Goal: Navigation & Orientation: Go to known website

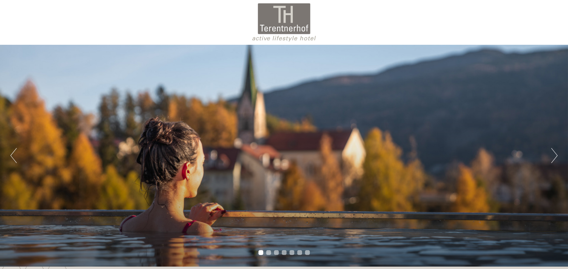
scroll to position [122, 0]
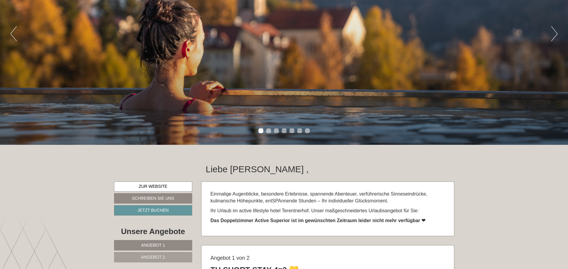
click at [555, 33] on button "Next" at bounding box center [555, 33] width 6 height 15
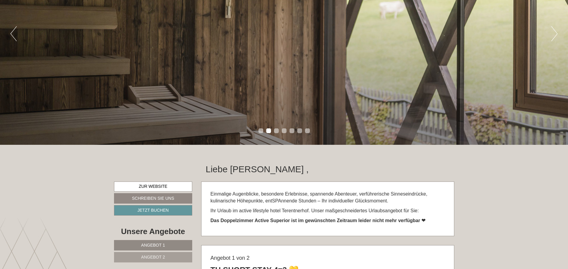
click at [555, 33] on button "Next" at bounding box center [555, 33] width 6 height 15
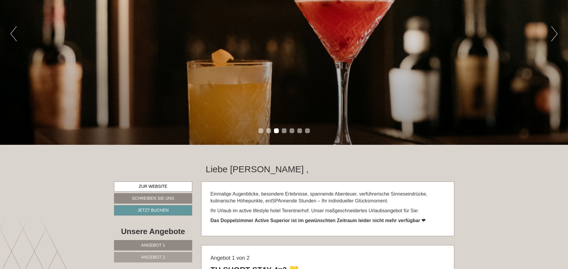
click at [555, 33] on button "Next" at bounding box center [555, 33] width 6 height 15
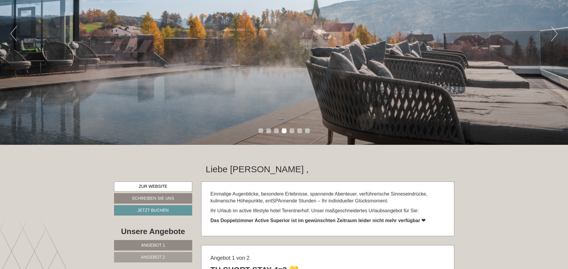
click at [555, 33] on button "Next" at bounding box center [555, 33] width 6 height 15
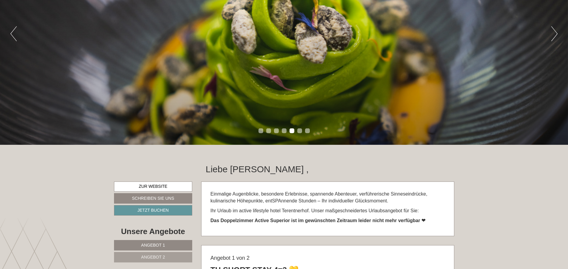
click at [555, 30] on button "Next" at bounding box center [555, 33] width 6 height 15
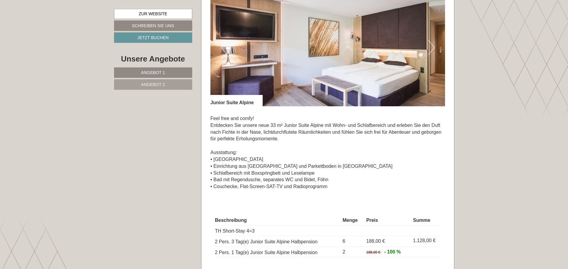
scroll to position [883, 0]
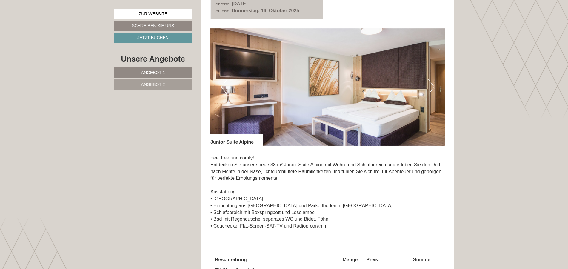
click at [156, 86] on span "Angebot 2" at bounding box center [153, 84] width 24 height 5
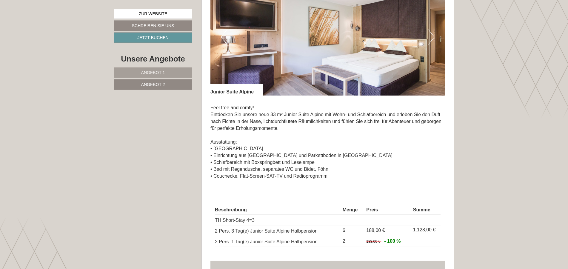
scroll to position [458, 0]
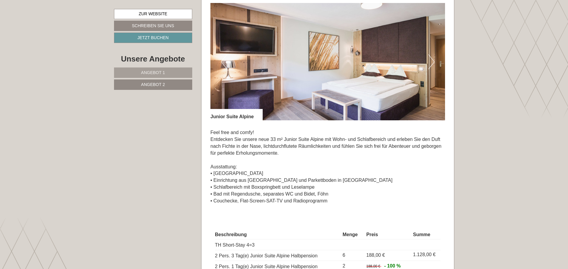
click at [431, 61] on button "Next" at bounding box center [431, 61] width 6 height 15
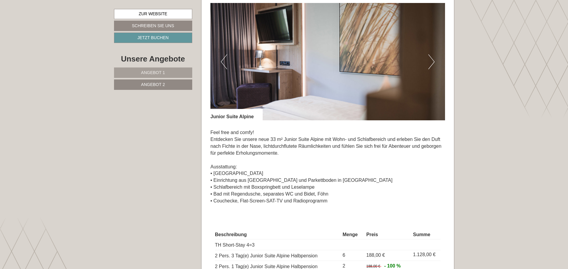
click at [432, 61] on button "Next" at bounding box center [431, 61] width 6 height 15
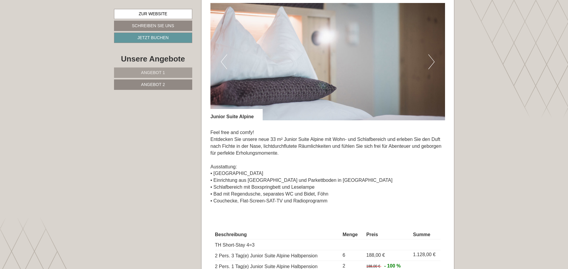
click at [431, 63] on button "Next" at bounding box center [431, 61] width 6 height 15
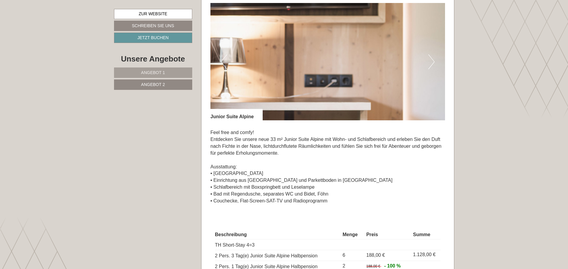
click at [431, 66] on button "Next" at bounding box center [431, 61] width 6 height 15
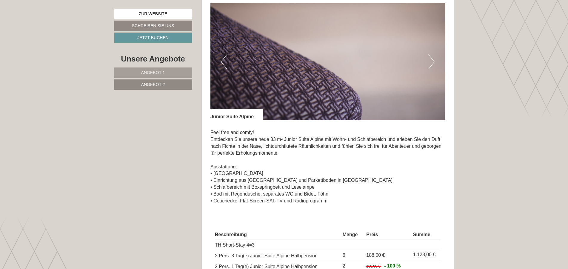
click at [431, 66] on button "Next" at bounding box center [431, 61] width 6 height 15
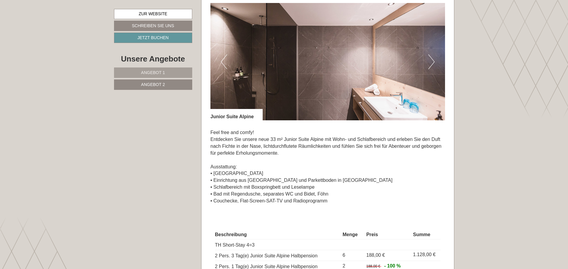
click at [431, 66] on button "Next" at bounding box center [431, 61] width 6 height 15
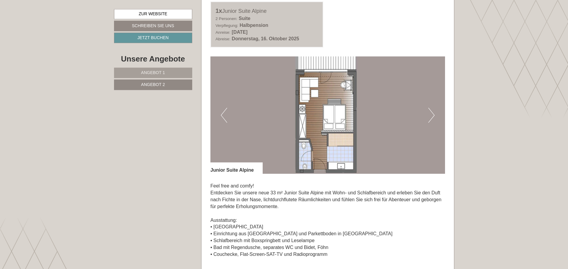
scroll to position [397, 0]
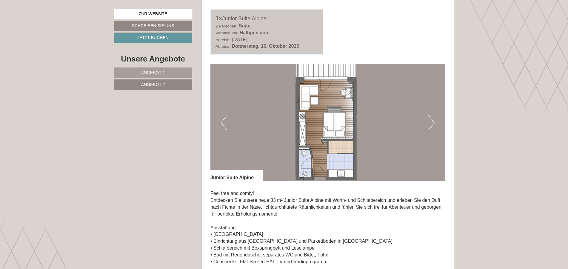
click at [141, 70] on link "Angebot 1" at bounding box center [153, 72] width 78 height 10
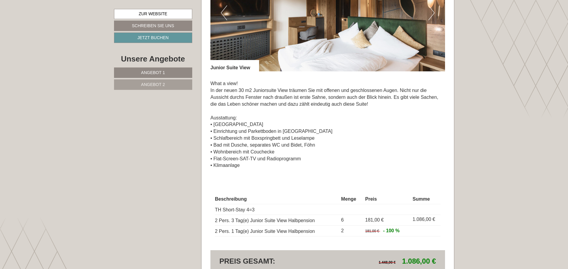
scroll to position [519, 0]
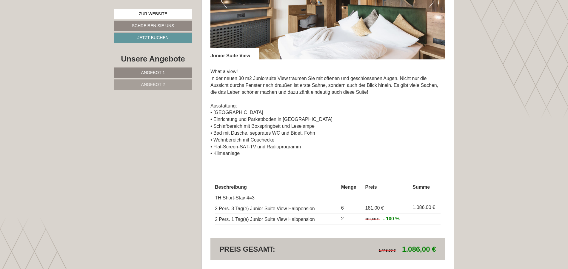
click at [167, 85] on link "Angebot 2" at bounding box center [153, 84] width 78 height 10
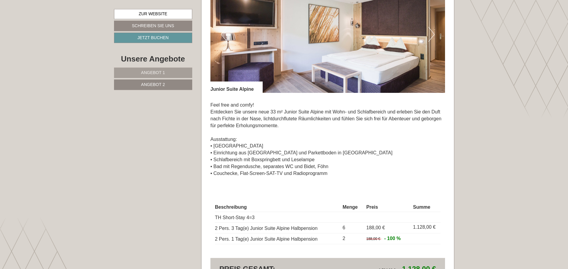
scroll to position [458, 0]
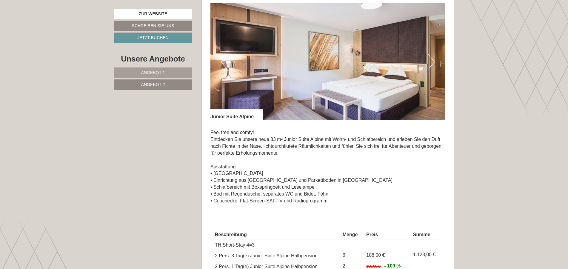
click at [142, 73] on span "Angebot 1" at bounding box center [153, 72] width 24 height 5
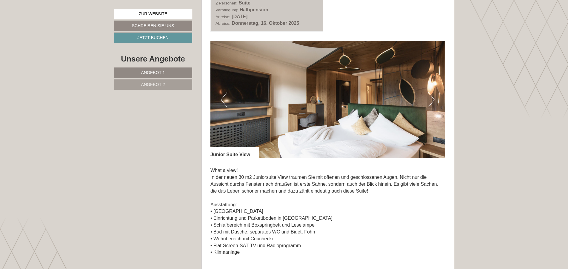
scroll to position [428, 0]
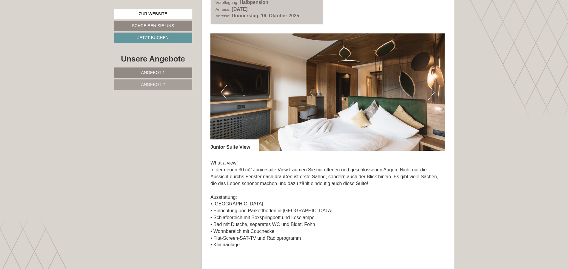
click at [127, 81] on link "Angebot 2" at bounding box center [153, 84] width 78 height 10
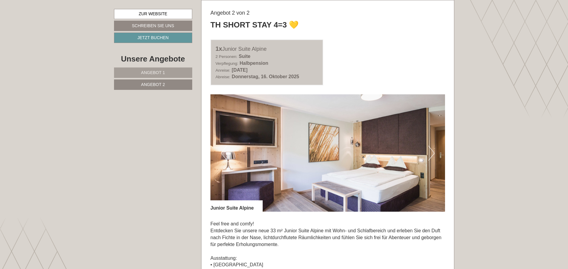
click at [168, 72] on link "Angebot 1" at bounding box center [153, 72] width 78 height 10
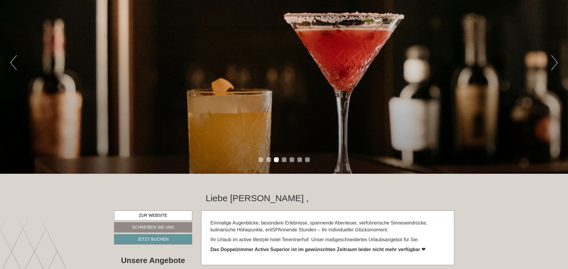
scroll to position [184, 0]
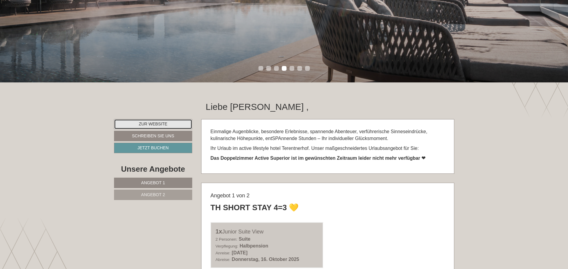
click at [164, 122] on link "Zur Website" at bounding box center [153, 124] width 79 height 10
